Goal: Information Seeking & Learning: Understand process/instructions

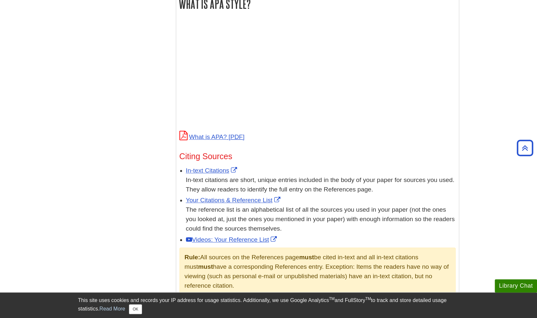
scroll to position [248, 0]
click at [198, 200] on link "Your Citations & Reference List" at bounding box center [234, 200] width 96 height 7
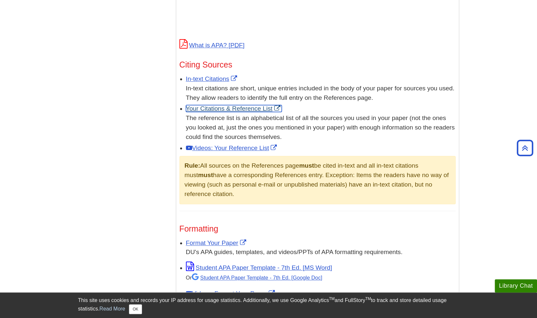
scroll to position [340, 0]
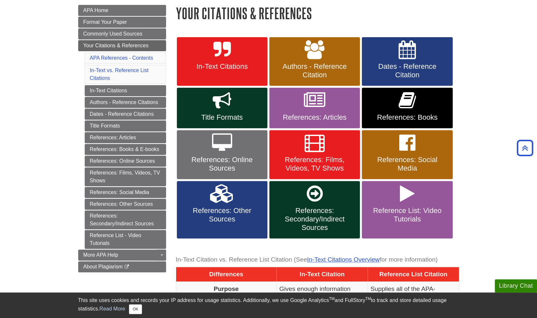
scroll to position [89, 0]
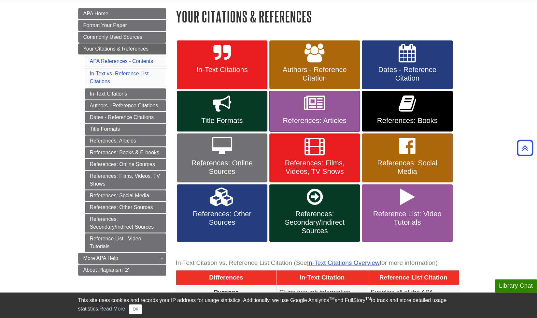
click at [299, 121] on span "References: Articles" at bounding box center [314, 120] width 81 height 8
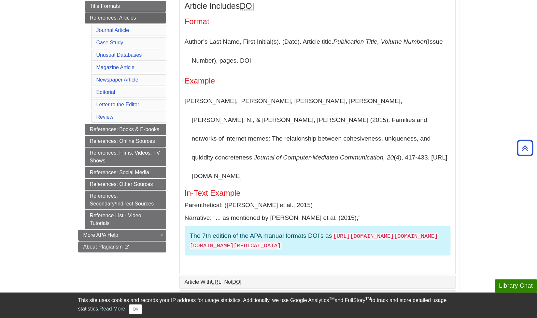
scroll to position [179, 0]
click at [315, 231] on p "The 7th edition of the APA manual formats DOI’s as [URL][DOMAIN_NAME][DOMAIN_NA…" at bounding box center [318, 240] width 256 height 19
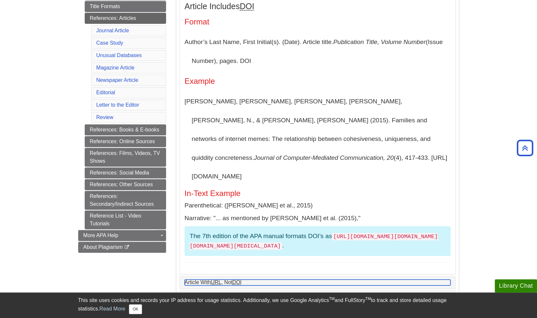
click at [213, 279] on abbr "URL" at bounding box center [216, 282] width 10 height 6
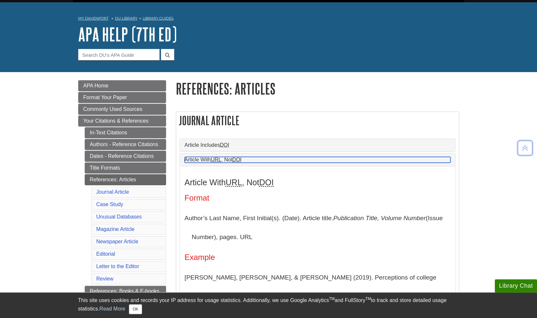
scroll to position [0, 0]
